Goal: Communication & Community: Answer question/provide support

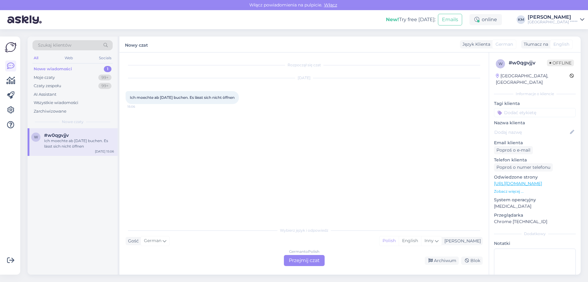
click at [220, 93] on div "Ich moechte ab [DATE] buchen. Es lässt sich nicht öffnen 15:06" at bounding box center [182, 97] width 113 height 13
copy div "Ich moechte ab [DATE] buchen. Es lässt sich nicht öffnen 15:06"
click at [250, 165] on div "Rozpoczął się czat [DATE] Ich moechte ab [DATE] buchen. Es lässt sich nicht öff…" at bounding box center [307, 139] width 363 height 160
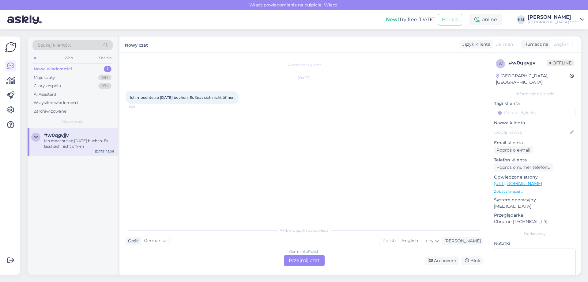
click at [288, 257] on div "German to Polish Przejmij czat" at bounding box center [304, 260] width 41 height 11
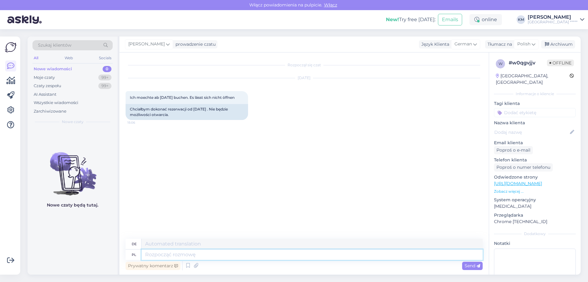
click at [250, 251] on textarea at bounding box center [312, 254] width 341 height 10
type textarea "Dzień d"
type textarea "Tag"
type textarea "Dzień dobry, [PERSON_NAME]"
type textarea "Guten Morgen, was"
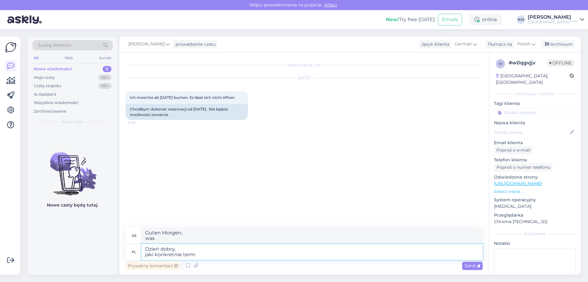
type textarea "Dzień dobry, jaki konkretnie termi"
type textarea "Guten Morgen, genau"
type textarea "Dzień dobry, jaki konkretnie termin po"
type textarea "Guten Morgen, das genaue Datum?"
type textarea "Dzień dobry, jaki konkretnie termin pobytu P"
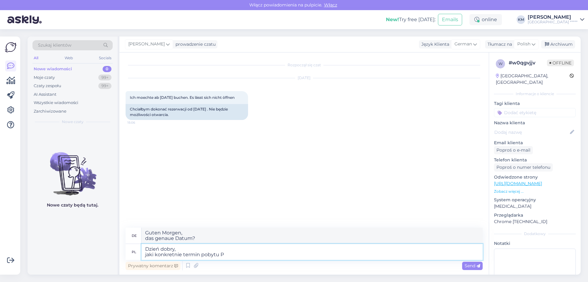
type textarea "Guten Morgen, das genaue Datum Ihres Aufenthalts?"
type textarea "Dzień dobry, jaki konkretnie termin pobytu Państwa interesuje? Od"
type textarea "Guten Morgen, konkrete Aufenthaltsdatum interessieren Sie sich?"
type textarea "Dzień dobry, jaki konkretnie termin pobytu Państwa interesuje? Od kiedy do"
type textarea "Guten Morgen, konkrete Aufenthaltsdatum interessieren Sie sich? Ab wann?"
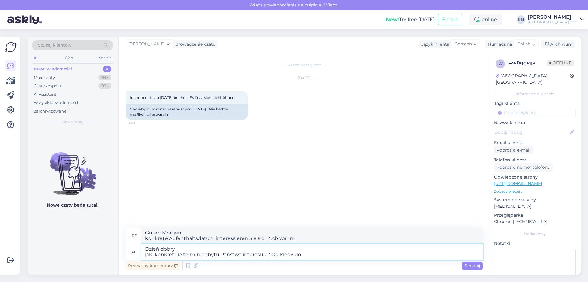
type textarea "Dzień dobry, jaki konkretnie termin pobytu Państwa interesuje? Od kiedy do k"
type textarea "Guten Morgen, konkrete Aufenthaltsdatum interessieren Sie sich? Von wann bis"
type textarea "Dzień dobry, jaki konkretnie termin pobytu Państwa interesuje? Od kiedy do kied…"
type textarea "Guten Morgen, konkreten Aufenthaltsdaten sind Sie interessiert? Von wann bis wa…"
type textarea "Dzień dobry, jaki konkretnie termin pobytu Państwa interesuje? Od kiedy do kied…"
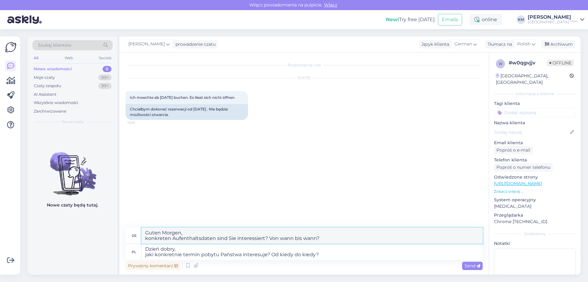
drag, startPoint x: 324, startPoint y: 240, endPoint x: 76, endPoint y: 227, distance: 248.6
click at [76, 227] on div "Szukaj klientów All Web Socials Nowe wiadomości 0 Moje czaty 99+ Czaty zespołu …" at bounding box center [305, 155] width 554 height 238
click at [172, 254] on textarea "Dzień dobry, jaki konkretnie termin pobytu Państwa interesuje? Od kiedy do kied…" at bounding box center [312, 252] width 341 height 16
click at [206, 257] on textarea "Dzień dobry, jaki konkretnie termin pobytu Państwa interesuje? Od kiedy do kied…" at bounding box center [312, 252] width 341 height 16
drag, startPoint x: 325, startPoint y: 252, endPoint x: 0, endPoint y: 206, distance: 328.7
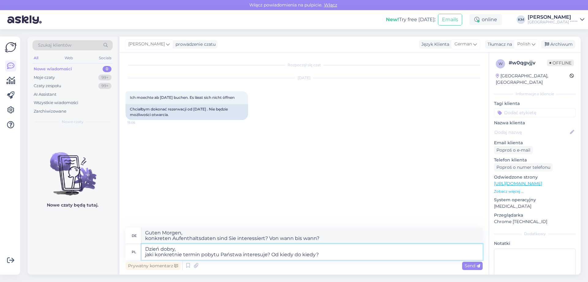
click at [0, 206] on div "Pierwsze kroki Lista kontrolna, aby uzyskać większą wartość Blisko Połącz Faceb…" at bounding box center [294, 155] width 588 height 253
drag, startPoint x: 333, startPoint y: 239, endPoint x: 3, endPoint y: 203, distance: 332.1
click at [0, 201] on div "Pierwsze kroki Lista kontrolna, aby uzyskać większą wartość Blisko Połącz Faceb…" at bounding box center [294, 155] width 588 height 253
paste textarea "An welchen Termin"
click at [166, 232] on textarea "Guten Morgen, An welchen Terminen sind Sie interessiert? Von wann bis wann?" at bounding box center [312, 235] width 341 height 16
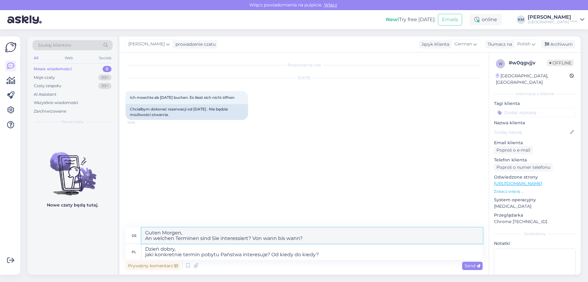
click at [166, 232] on textarea "Guten Morgen, An welchen Terminen sind Sie interessiert? Von wann bis wann?" at bounding box center [312, 235] width 341 height 16
type textarea "Guten Tag, An welchen Terminen sind Sie interessiert? Von wann bis wann?"
click at [470, 261] on div "Send" at bounding box center [473, 265] width 21 height 8
